Goal: Task Accomplishment & Management: Use online tool/utility

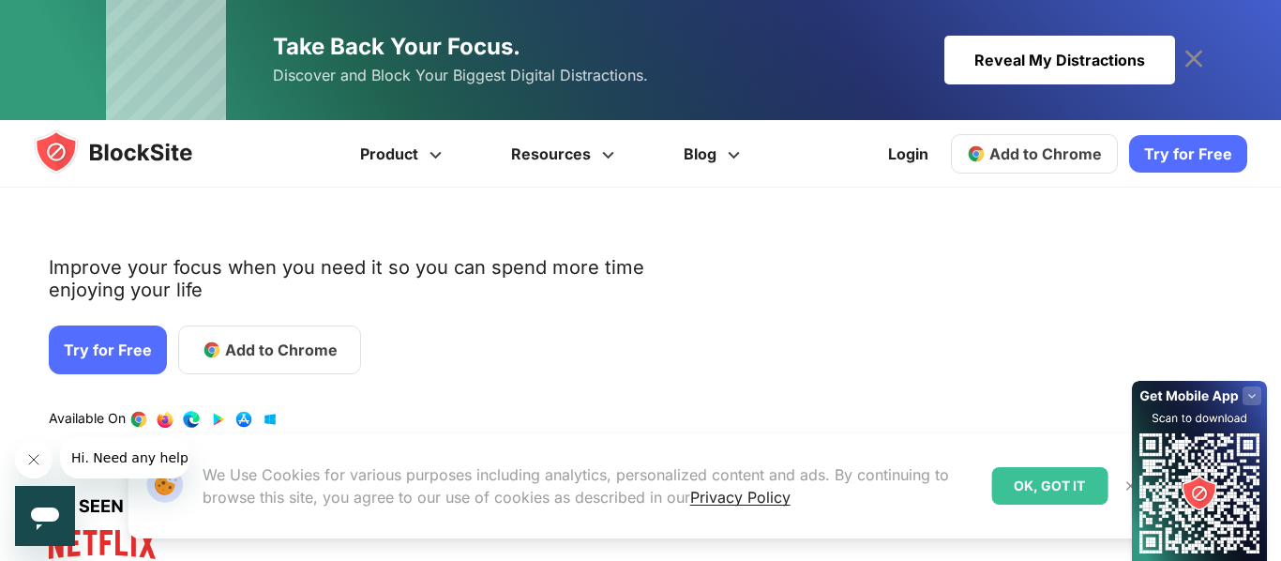
scroll to position [181, 0]
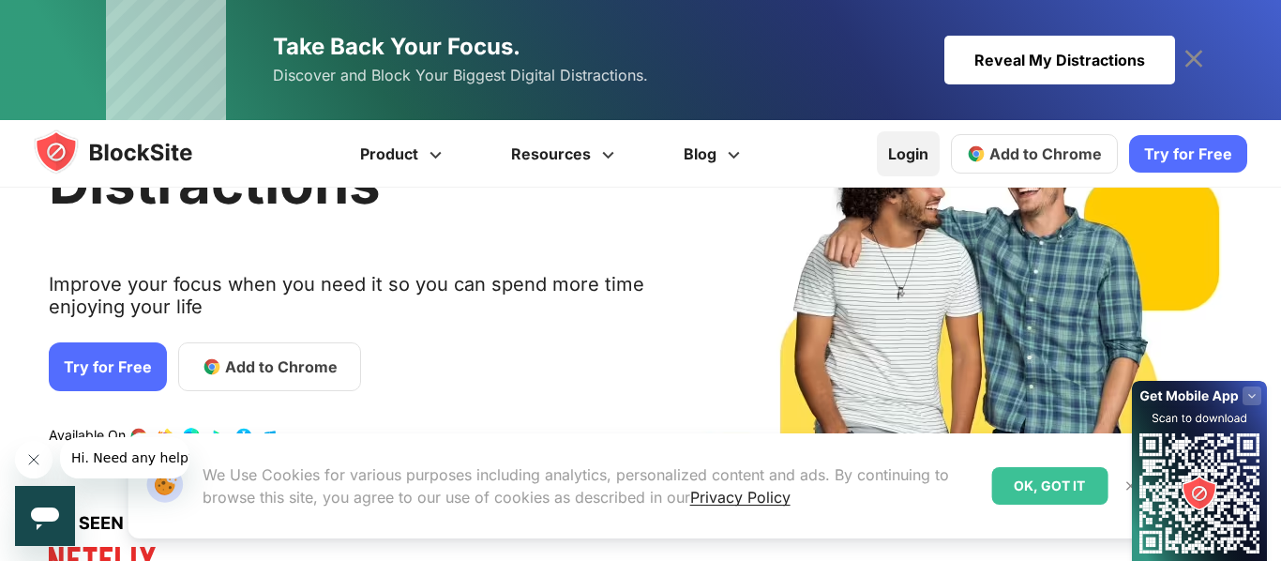
click at [932, 159] on link "Login" at bounding box center [908, 153] width 63 height 45
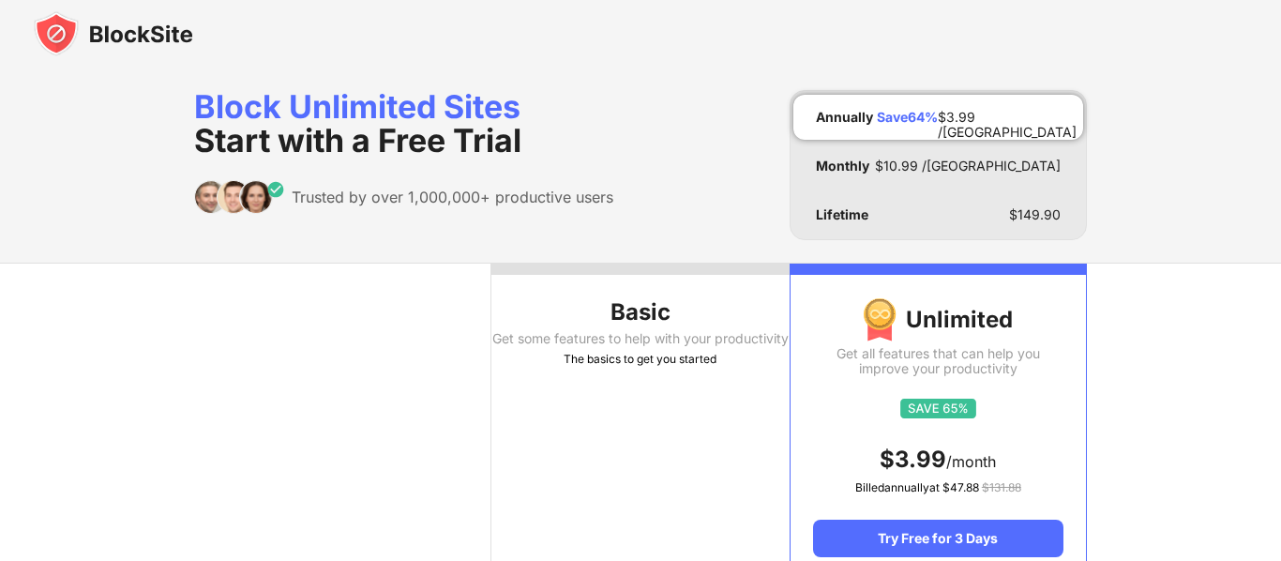
click at [65, 35] on img at bounding box center [113, 33] width 159 height 45
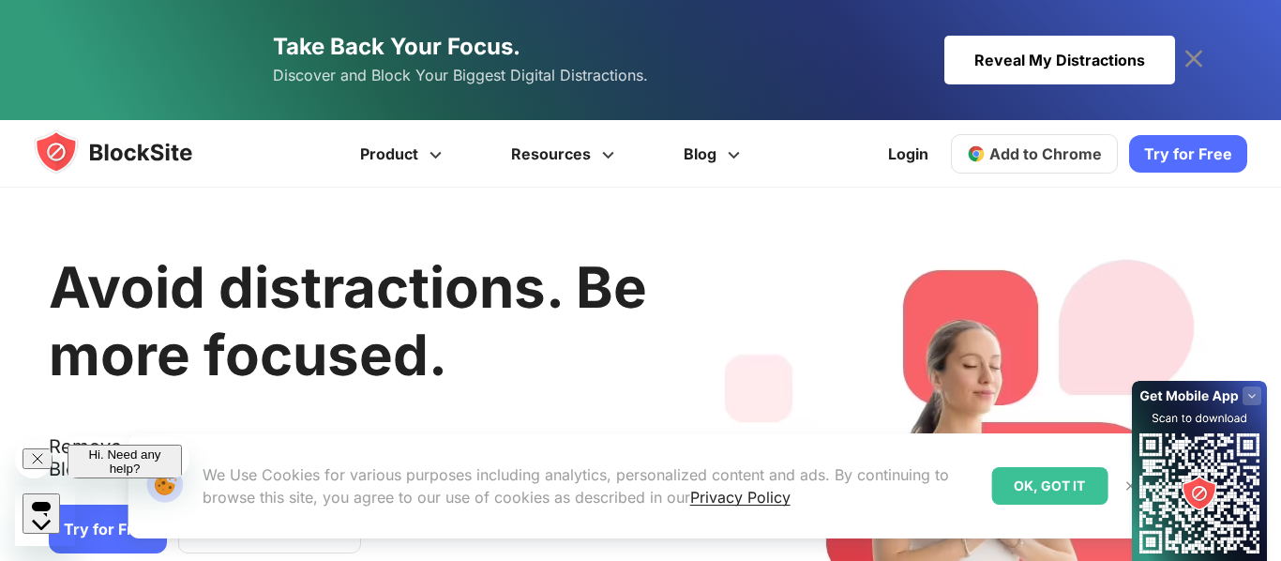
click at [914, 20] on link "Take Back Your Focus. Discover and Block Your Biggest Digital Distractions. Rev…" at bounding box center [640, 60] width 1069 height 120
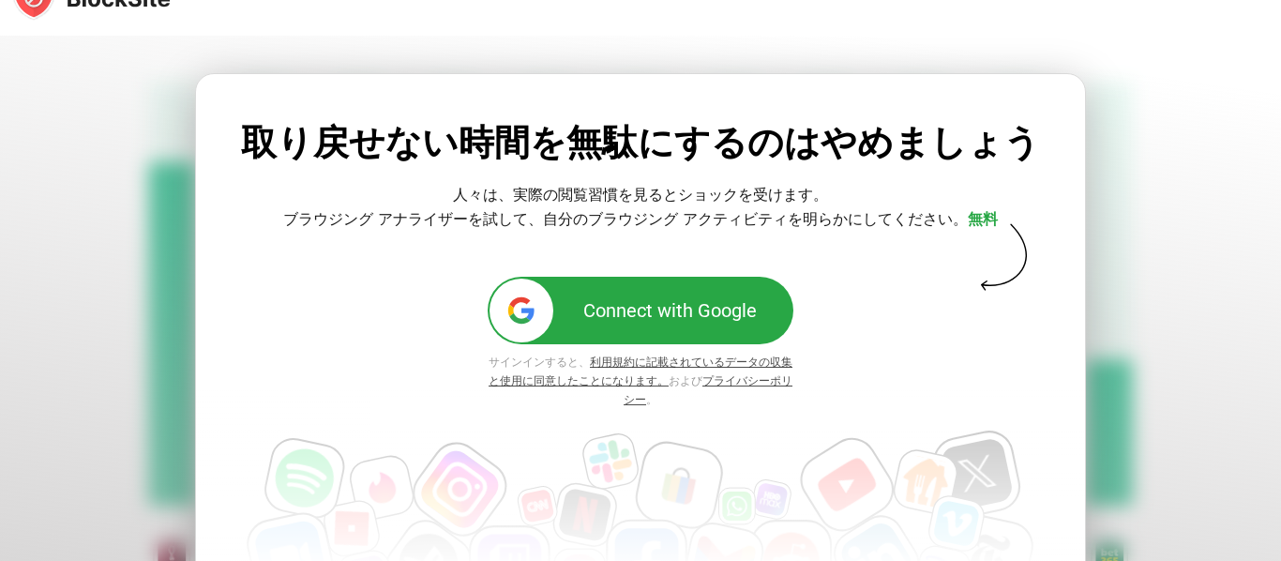
scroll to position [28, 0]
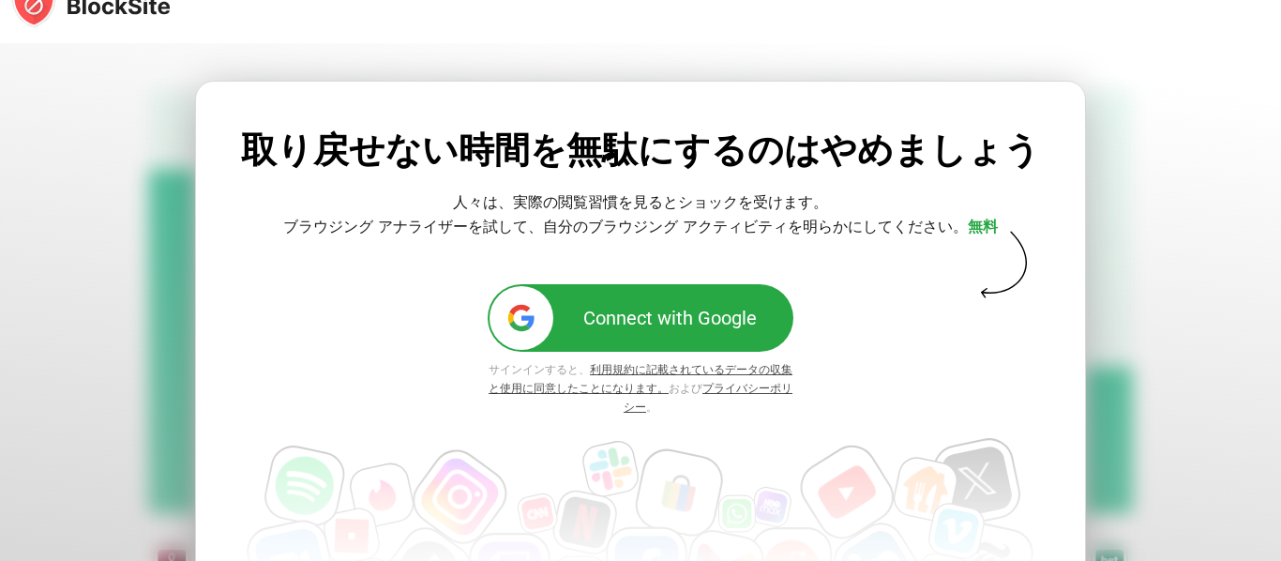
click at [717, 329] on button "Connect with Google" at bounding box center [641, 318] width 306 height 68
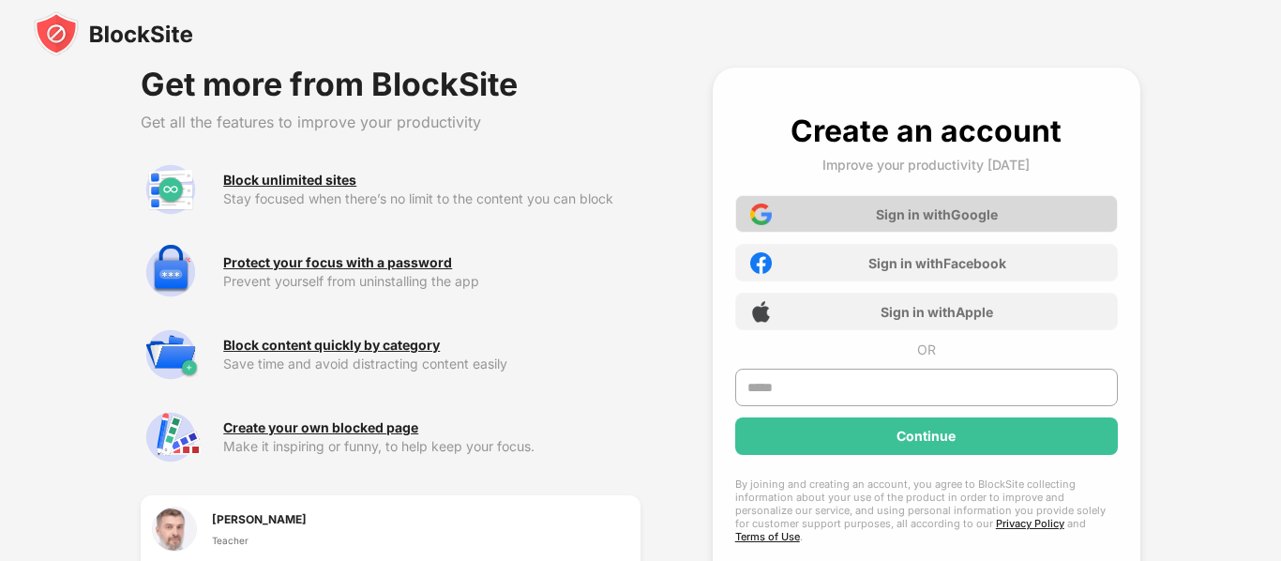
click at [763, 214] on img at bounding box center [761, 215] width 22 height 22
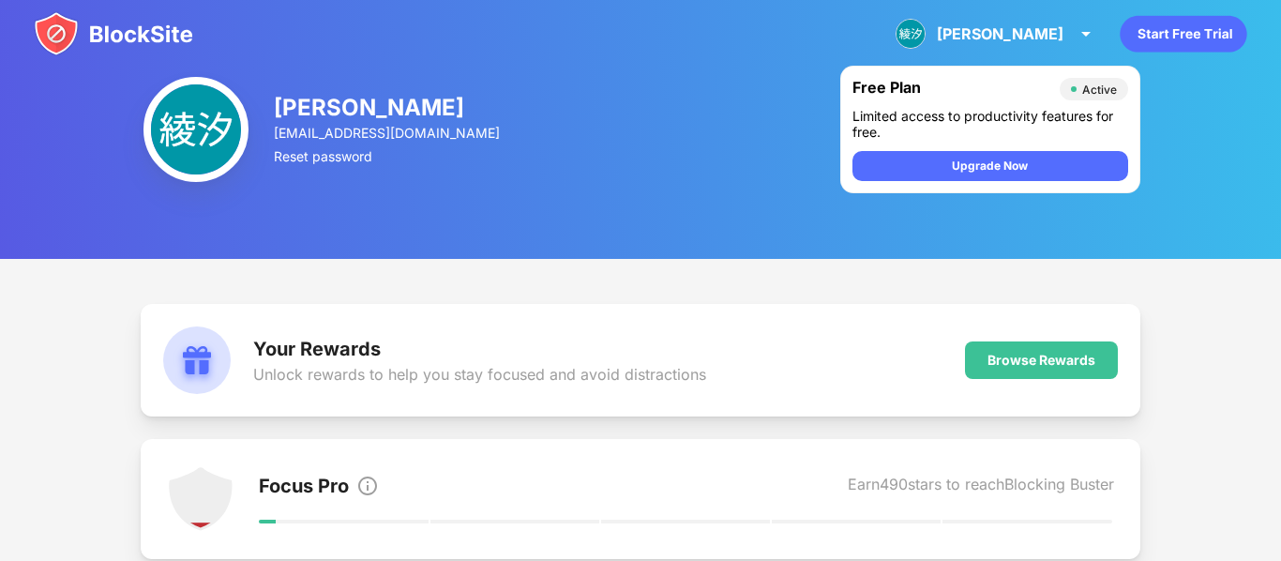
click at [191, 131] on img at bounding box center [196, 129] width 105 height 105
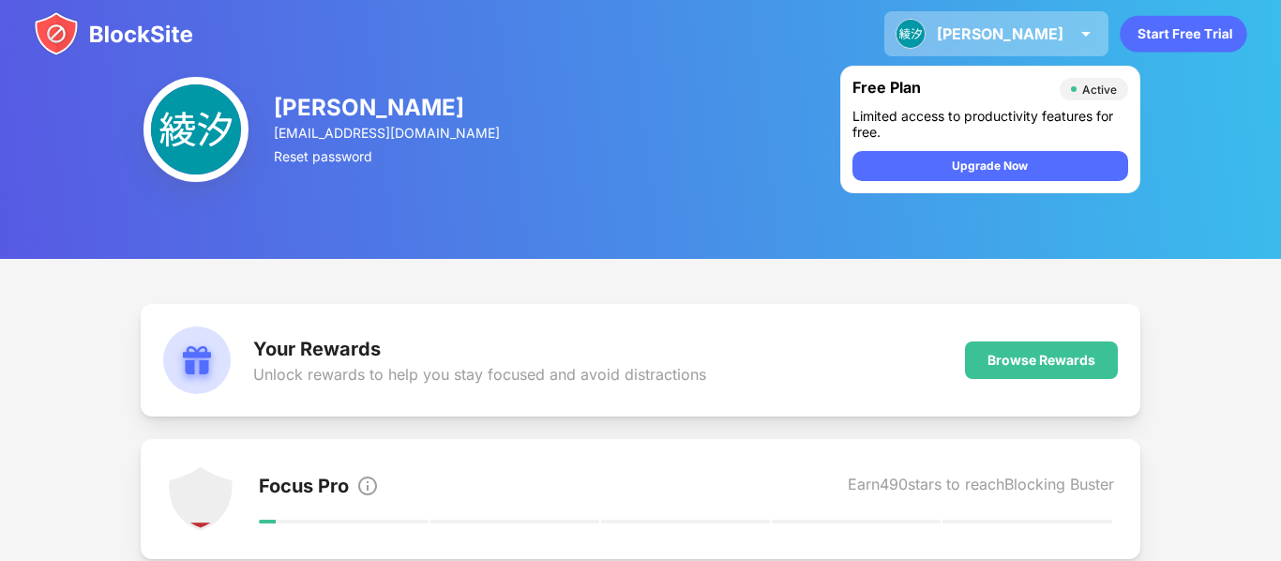
click at [1030, 38] on div "村上綾汐" at bounding box center [1000, 33] width 127 height 19
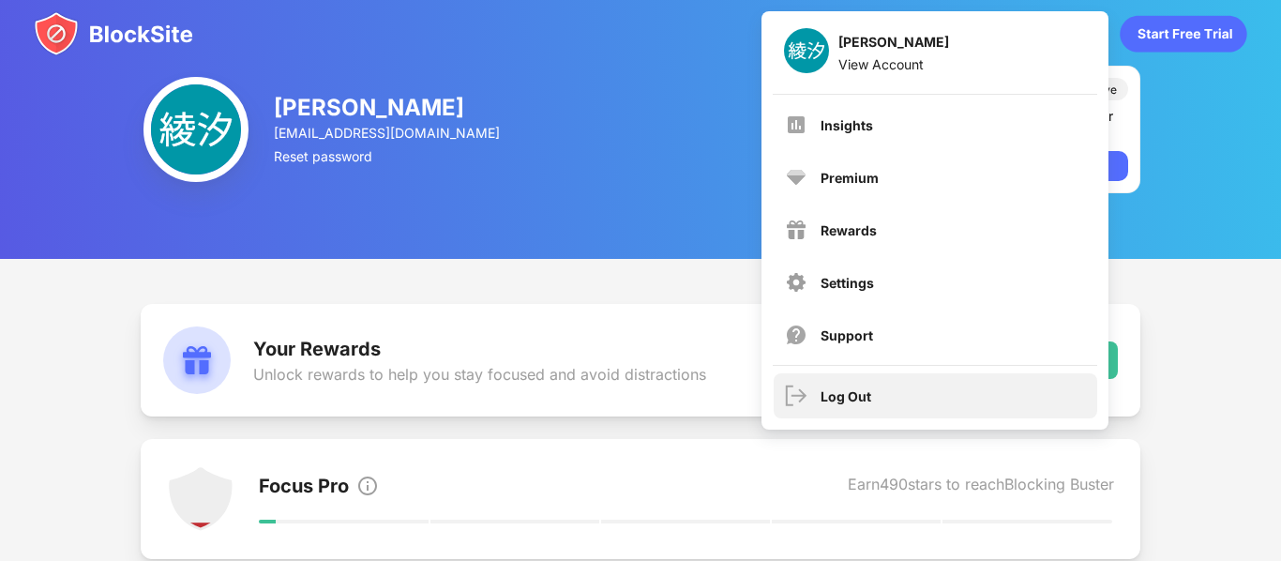
click at [825, 393] on div "Log Out" at bounding box center [846, 396] width 51 height 16
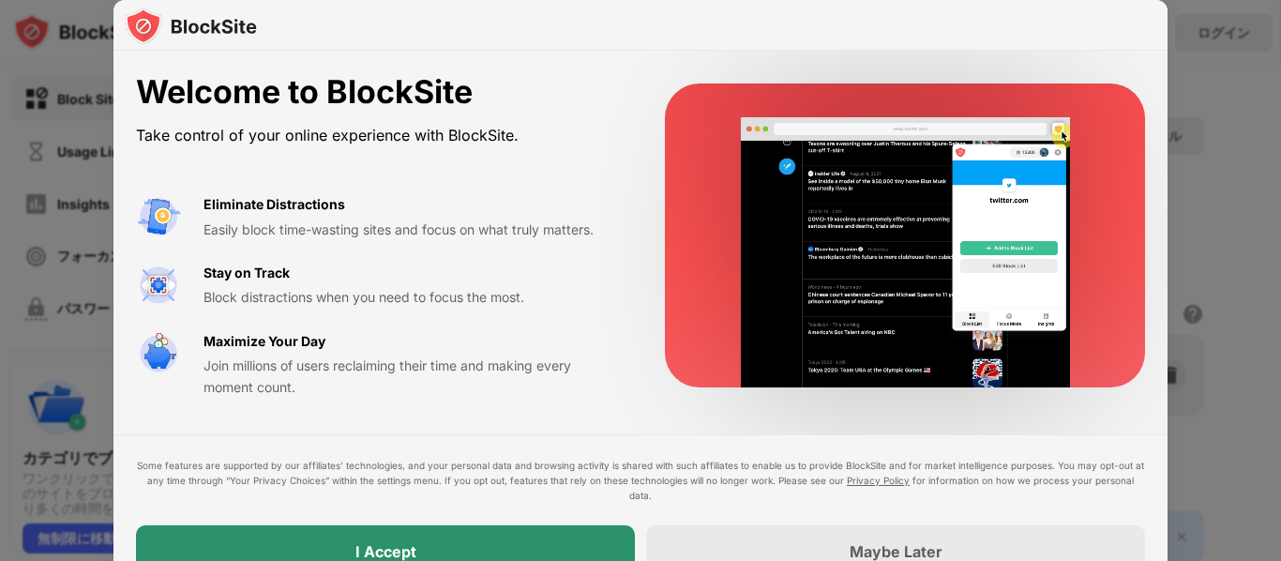
click at [416, 537] on div "I Accept" at bounding box center [385, 551] width 499 height 53
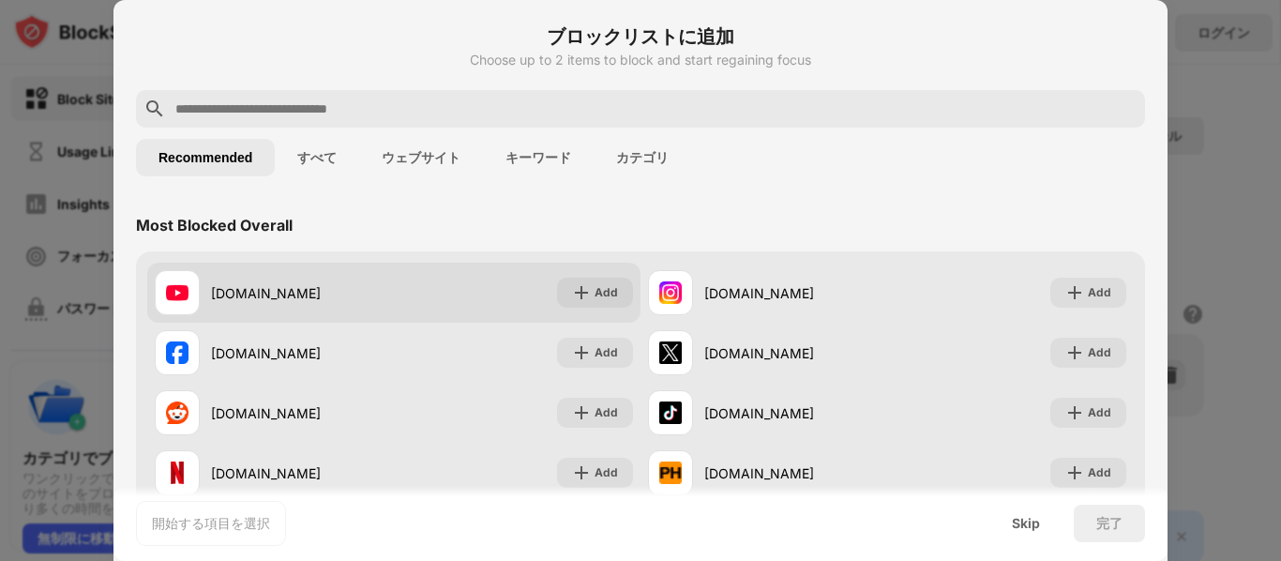
click at [526, 286] on div "youtube.com Add" at bounding box center [393, 293] width 493 height 60
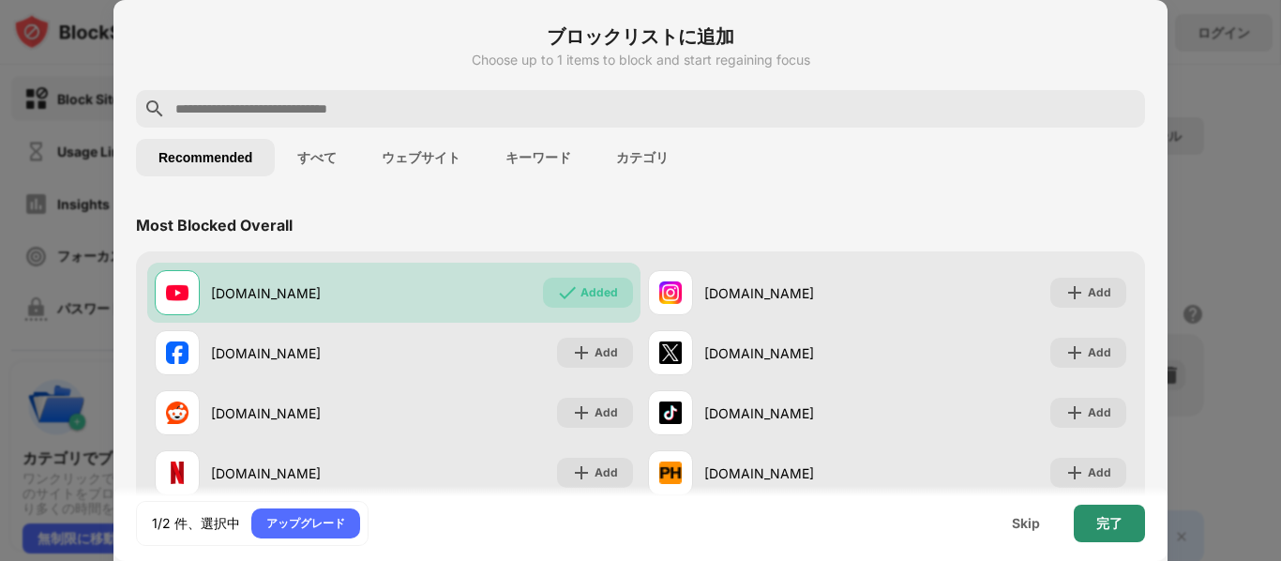
click at [1090, 526] on div "完了" at bounding box center [1109, 524] width 71 height 38
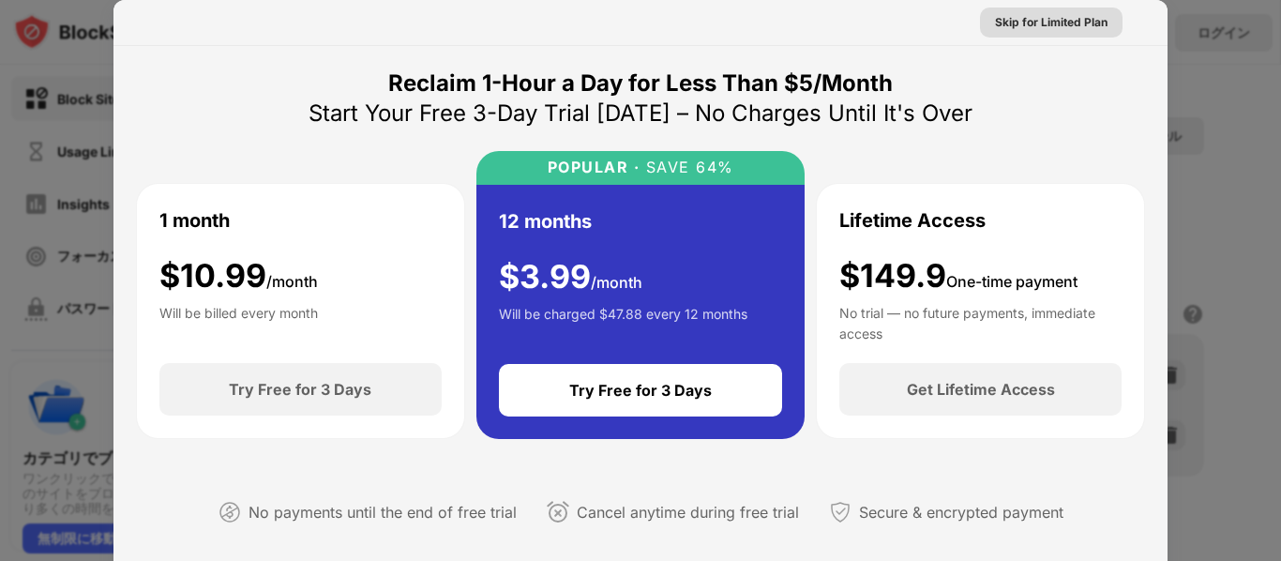
click at [1059, 26] on div "Skip for Limited Plan" at bounding box center [1051, 22] width 113 height 19
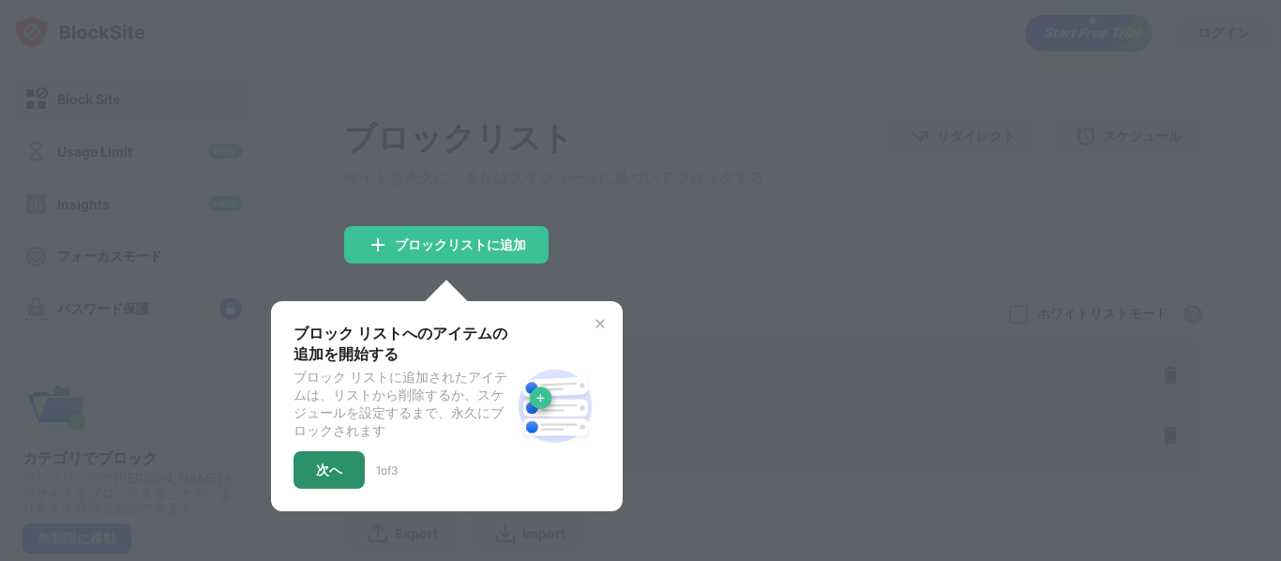
click at [347, 476] on div "次へ" at bounding box center [329, 470] width 71 height 38
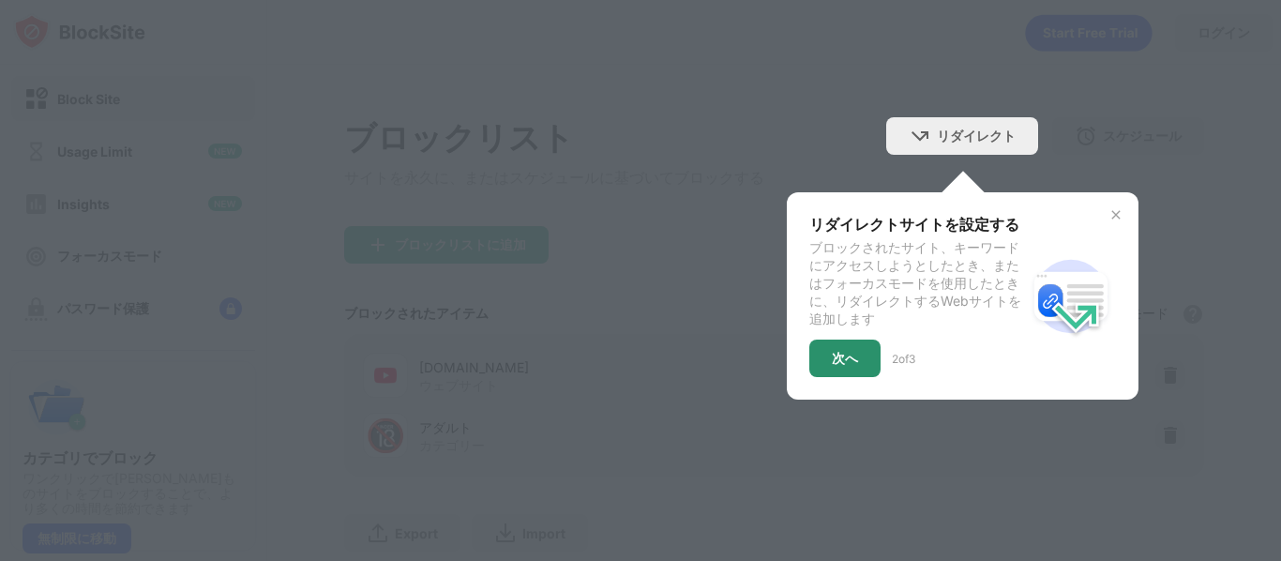
click at [850, 357] on div "次へ" at bounding box center [845, 358] width 26 height 15
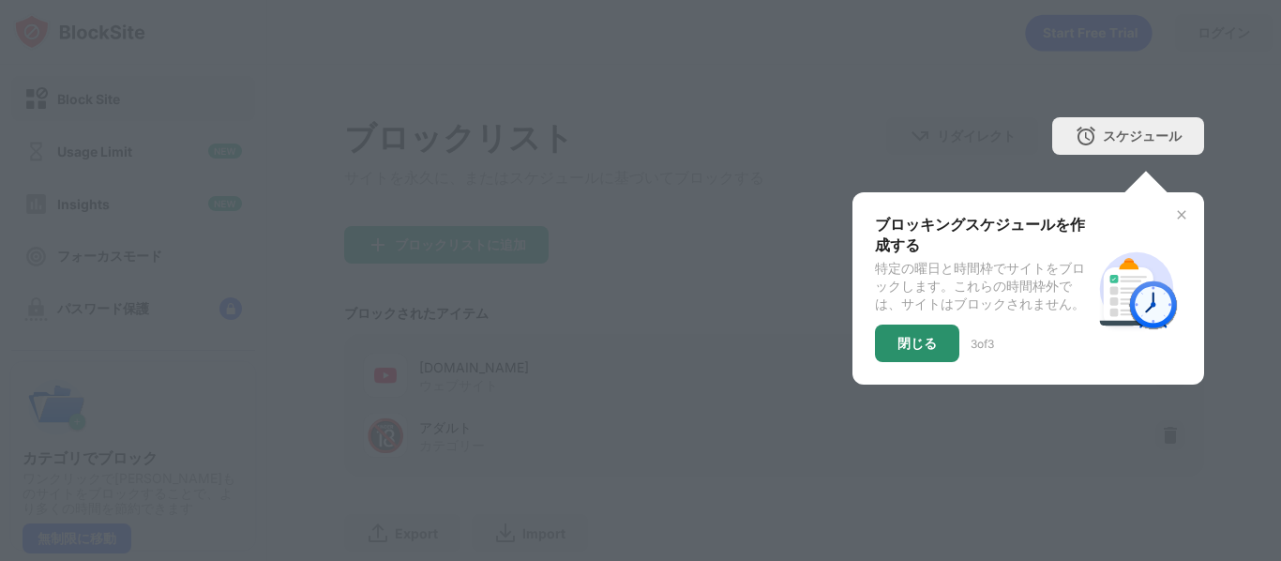
click at [930, 337] on div "閉じる" at bounding box center [917, 344] width 84 height 38
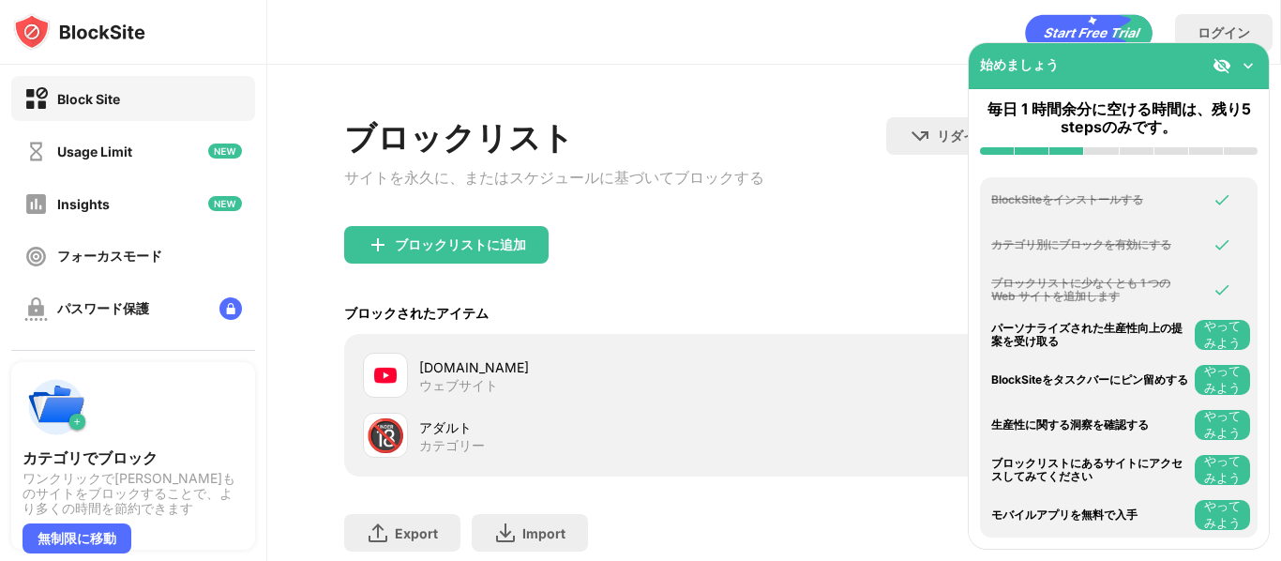
click at [1243, 62] on img at bounding box center [1248, 65] width 19 height 19
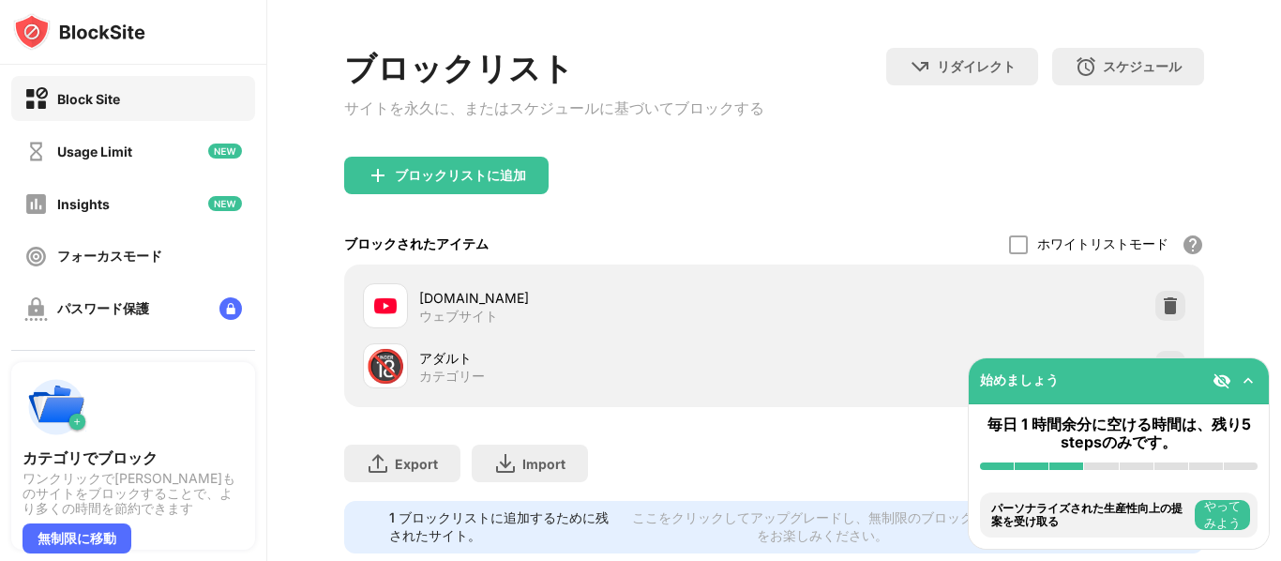
scroll to position [120, 0]
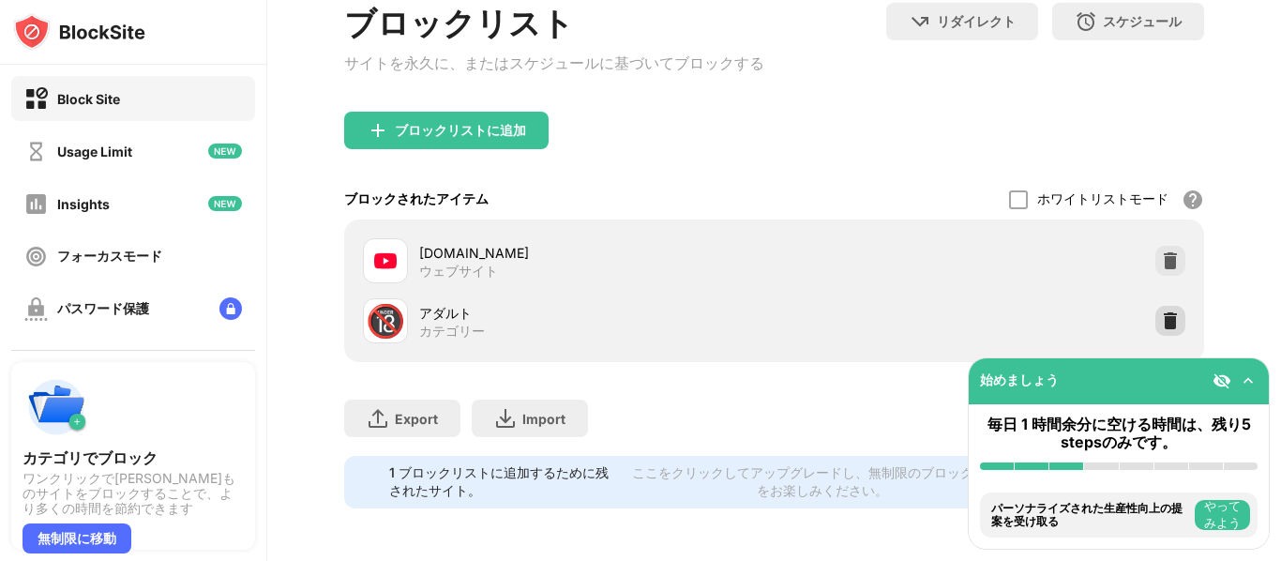
click at [1166, 324] on img at bounding box center [1170, 320] width 19 height 19
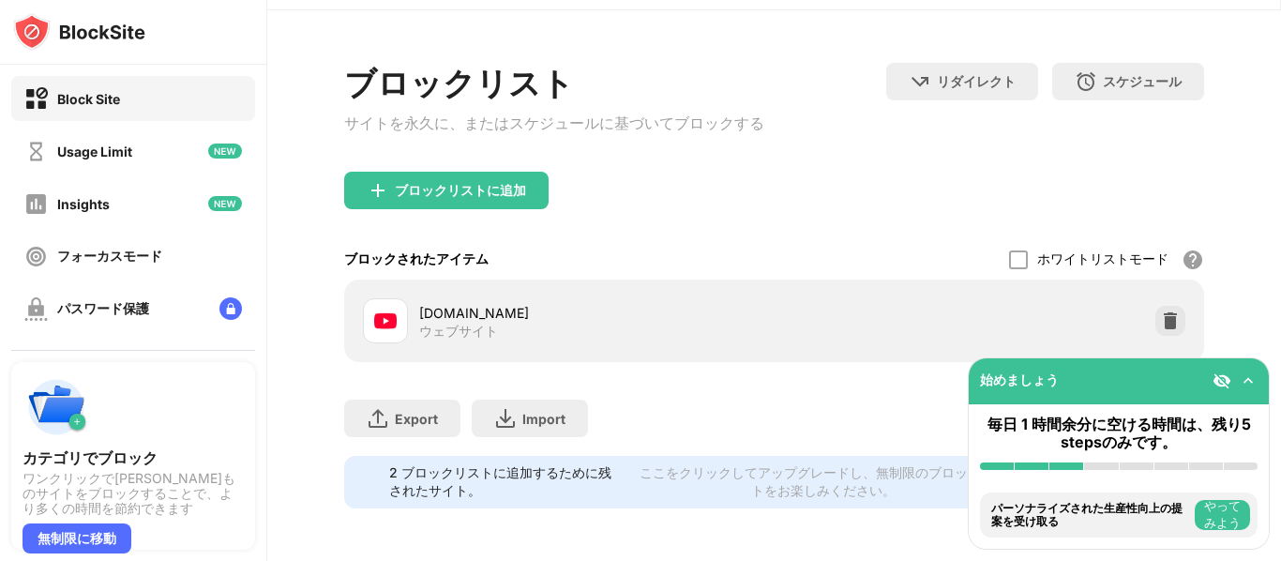
scroll to position [0, 0]
